Goal: Information Seeking & Learning: Learn about a topic

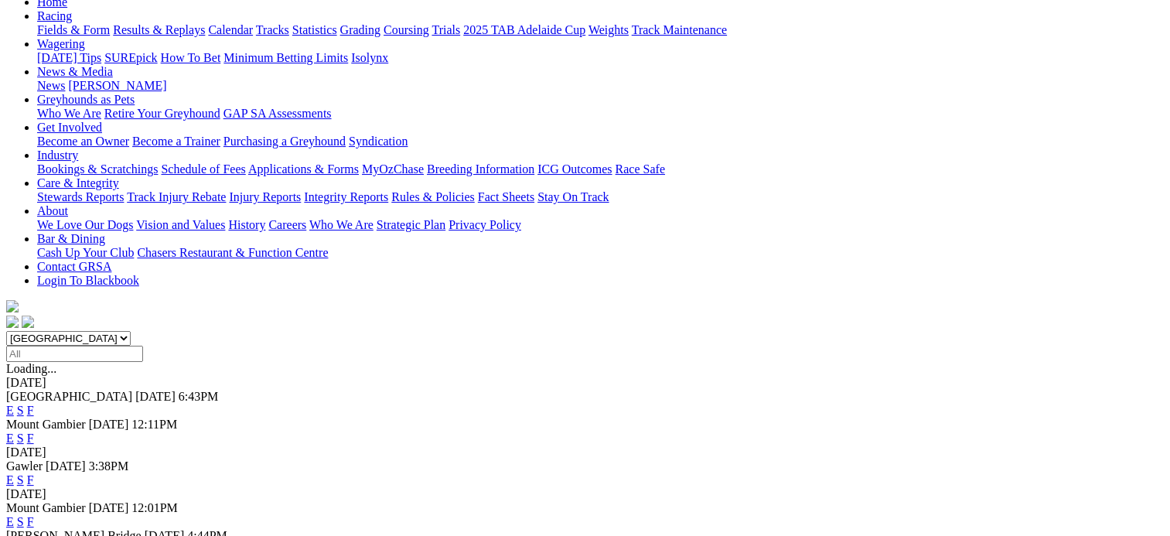
scroll to position [232, 0]
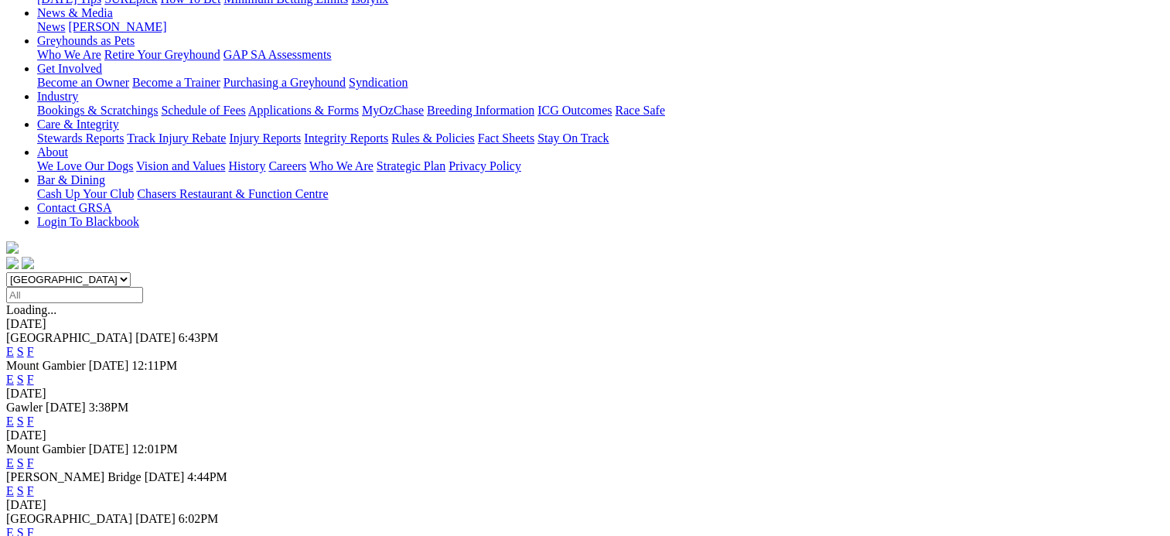
click at [34, 373] on link "F" at bounding box center [30, 379] width 7 height 13
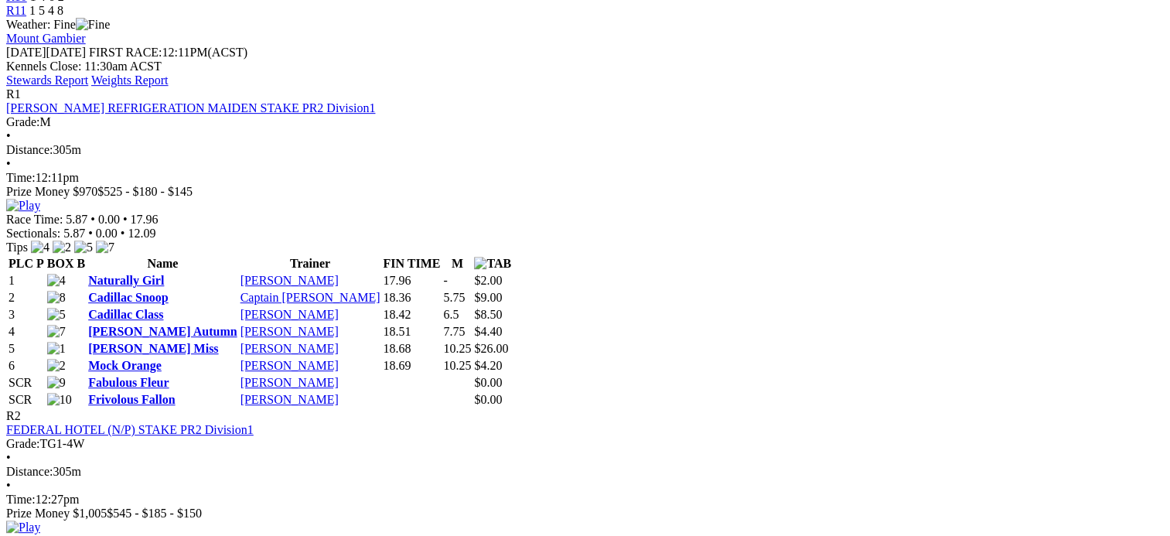
scroll to position [696, 0]
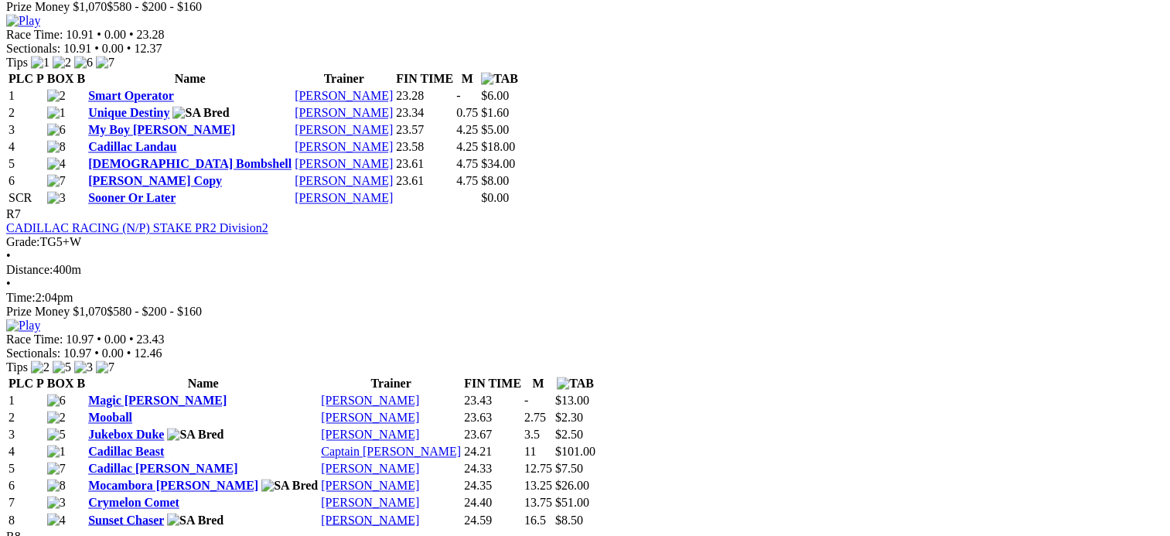
scroll to position [2165, 0]
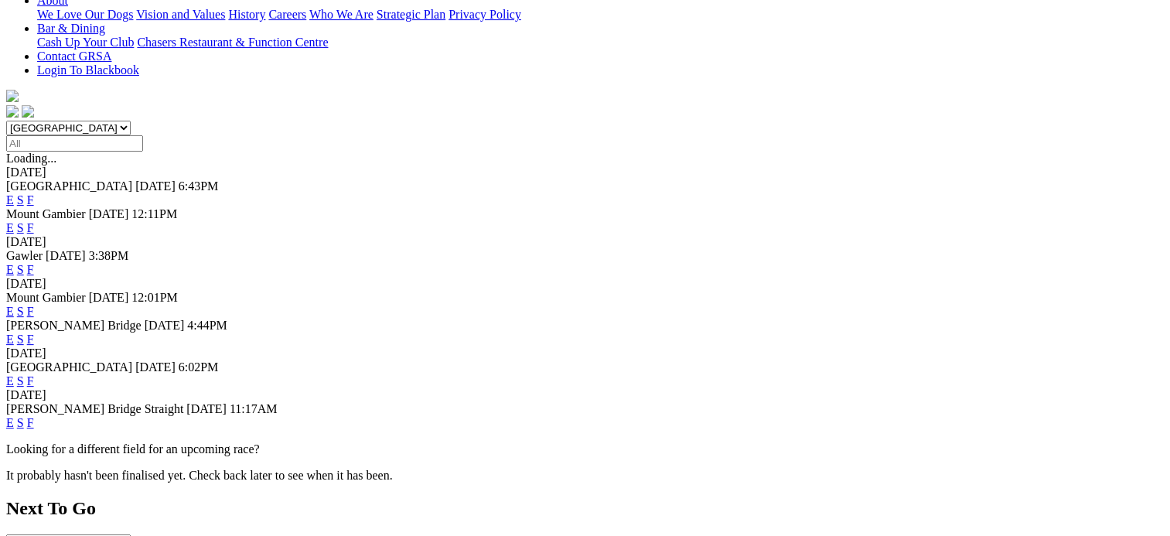
scroll to position [464, 0]
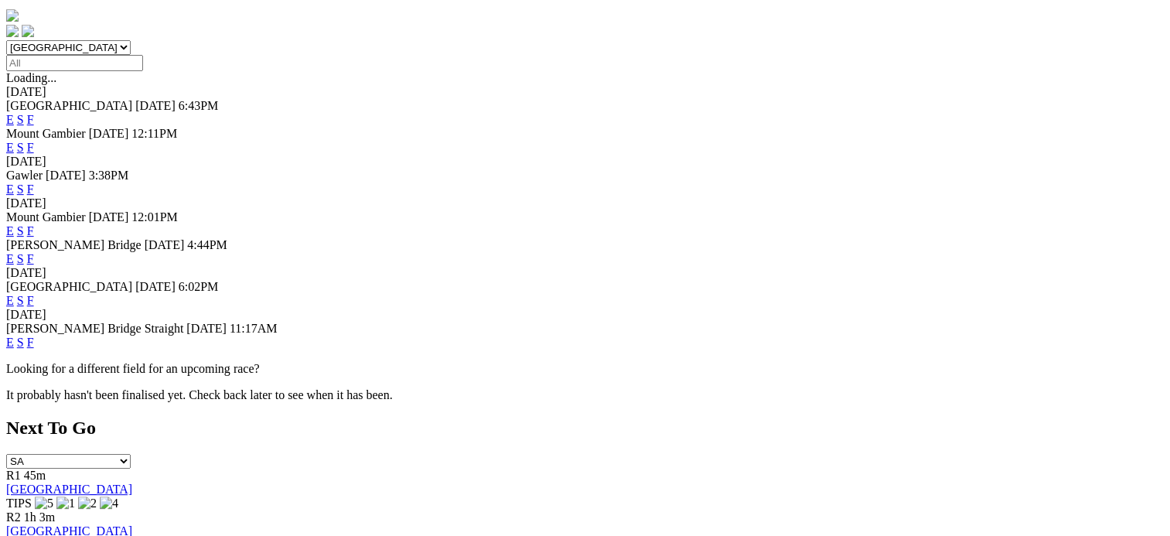
click at [34, 224] on link "F" at bounding box center [30, 230] width 7 height 13
